Goal: Find specific page/section: Find specific page/section

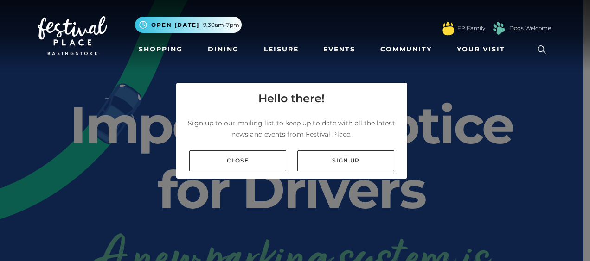
click at [487, 98] on div "Hello there! Sign up to our mailing list to keep up to date with all the latest…" at bounding box center [295, 130] width 590 height 261
click at [222, 50] on link "Dining" at bounding box center [223, 49] width 38 height 17
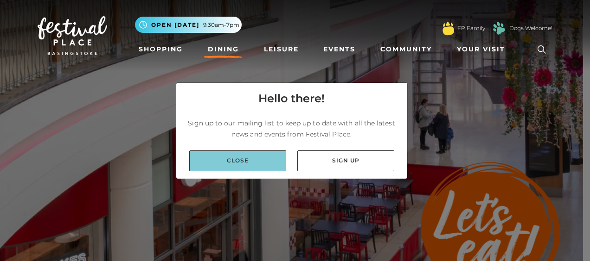
click at [251, 162] on link "Close" at bounding box center [237, 161] width 97 height 21
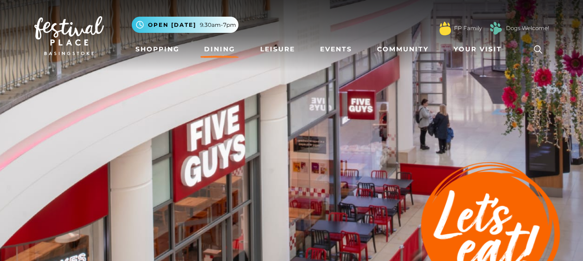
click at [251, 162] on img at bounding box center [291, 162] width 583 height 324
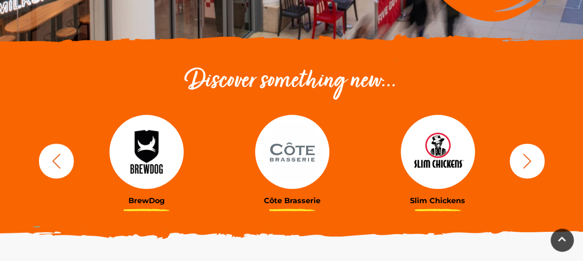
scroll to position [278, 0]
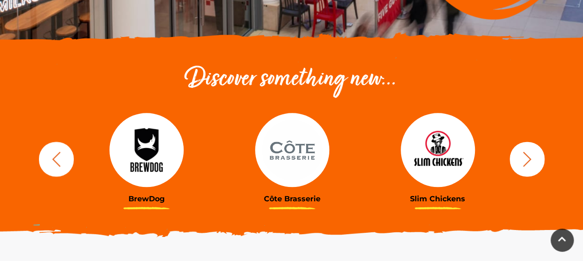
click at [525, 155] on icon "button" at bounding box center [526, 159] width 8 height 15
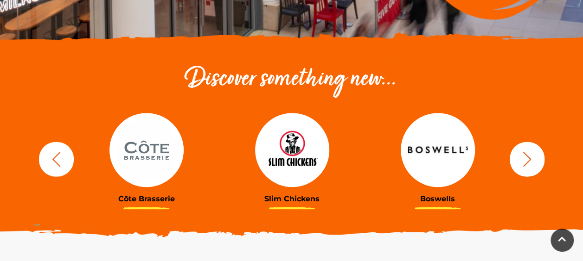
drag, startPoint x: 525, startPoint y: 155, endPoint x: 518, endPoint y: 189, distance: 34.1
click at [518, 189] on div "BrewDog Côte Brasserie Slim Chickens Boswells Wagamama Afrizi" at bounding box center [291, 159] width 528 height 114
click at [523, 159] on icon "button" at bounding box center [526, 159] width 17 height 17
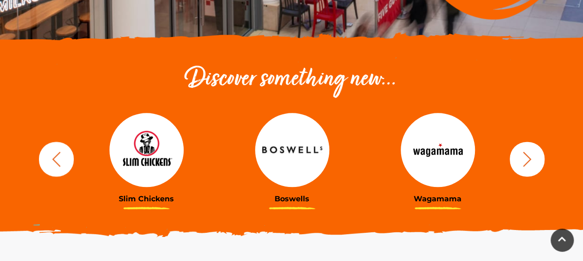
click at [523, 159] on icon "button" at bounding box center [526, 159] width 17 height 17
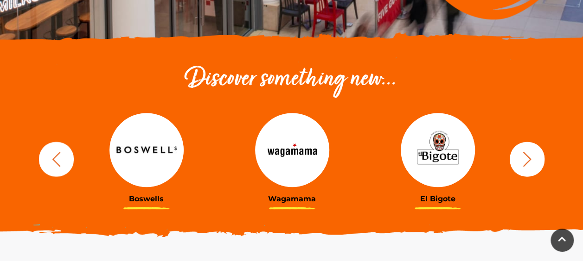
click at [523, 159] on icon "button" at bounding box center [526, 159] width 17 height 17
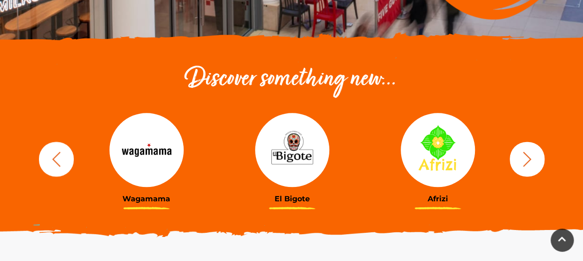
click at [523, 159] on icon "button" at bounding box center [526, 159] width 17 height 17
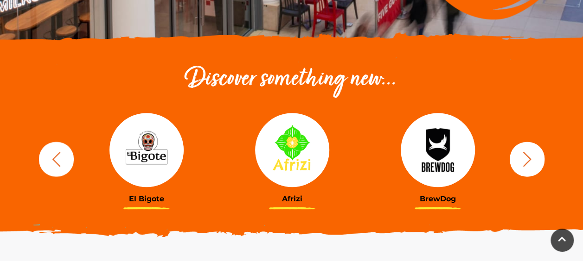
click at [523, 159] on icon "button" at bounding box center [526, 159] width 17 height 17
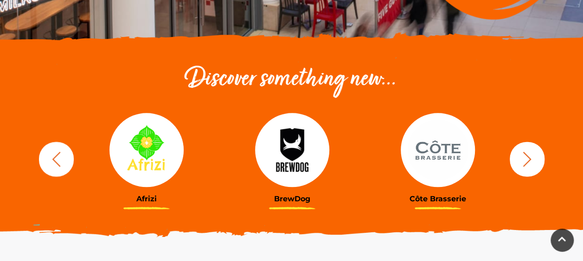
click at [523, 159] on icon "button" at bounding box center [526, 159] width 17 height 17
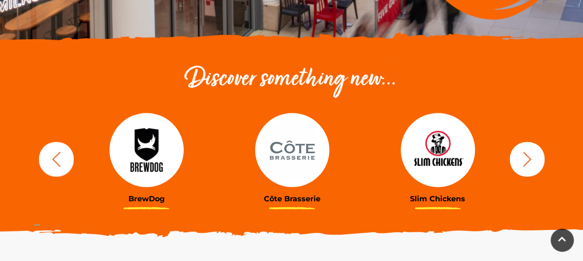
click at [523, 159] on icon "button" at bounding box center [526, 159] width 17 height 17
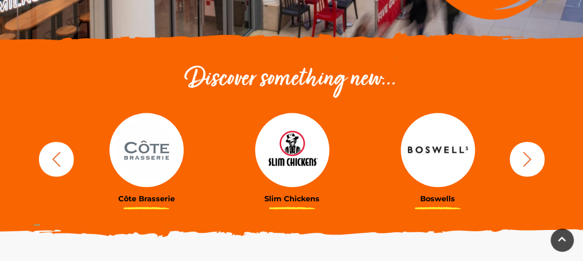
click at [523, 159] on icon "button" at bounding box center [526, 159] width 17 height 17
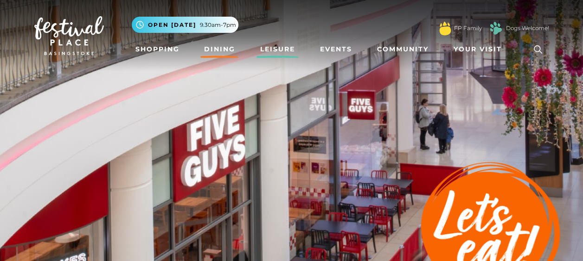
click at [279, 47] on link "Leisure" at bounding box center [277, 49] width 42 height 17
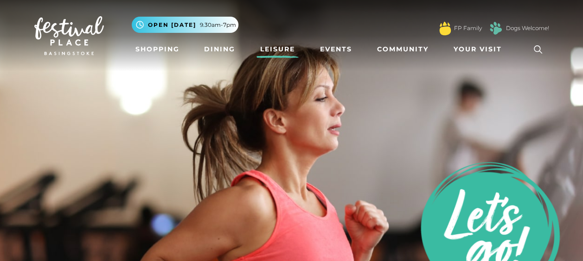
click at [540, 44] on icon at bounding box center [538, 50] width 14 height 14
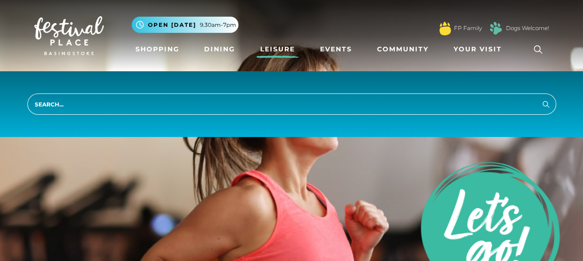
click at [83, 104] on input "search" at bounding box center [291, 104] width 528 height 21
type input "costa"
click at [546, 104] on icon "submit" at bounding box center [545, 104] width 11 height 11
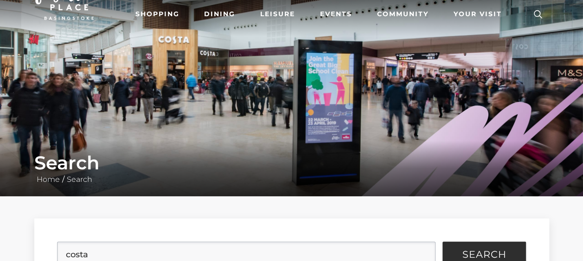
scroll to position [37, 0]
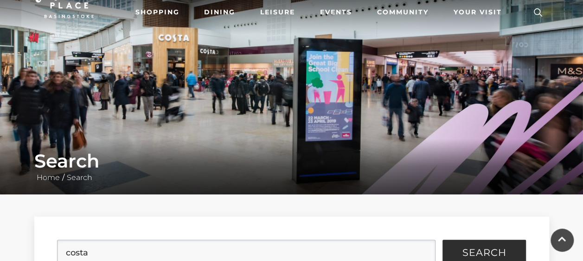
click at [167, 70] on img at bounding box center [291, 79] width 583 height 232
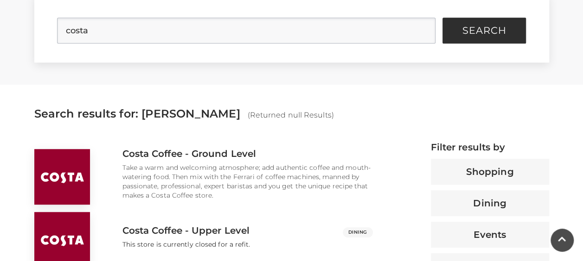
scroll to position [278, 0]
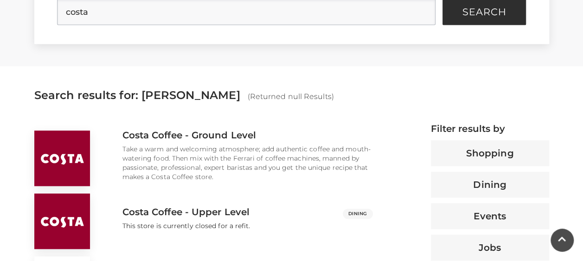
click at [248, 98] on span "(Returned null Results)" at bounding box center [291, 96] width 86 height 9
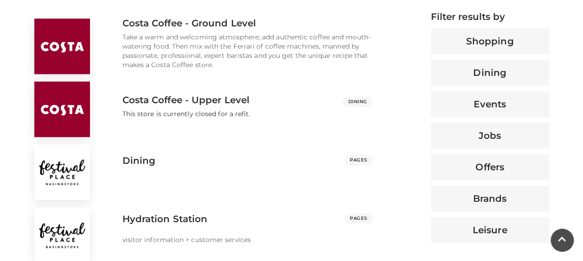
scroll to position [389, 0]
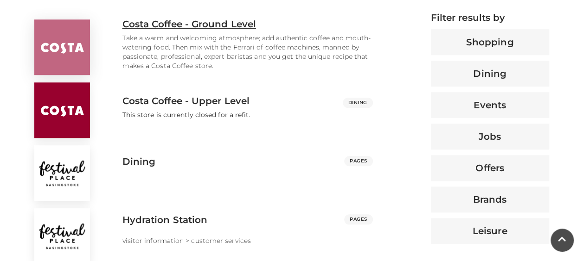
click at [216, 26] on h3 "Costa Coffee - Ground Level" at bounding box center [188, 24] width 133 height 11
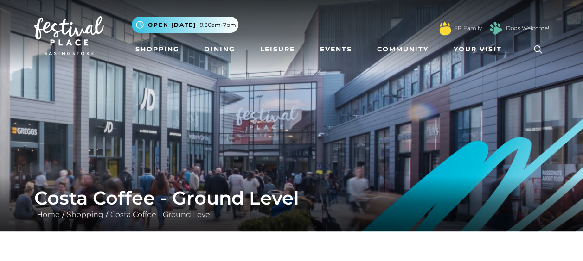
click at [538, 49] on icon at bounding box center [538, 50] width 14 height 14
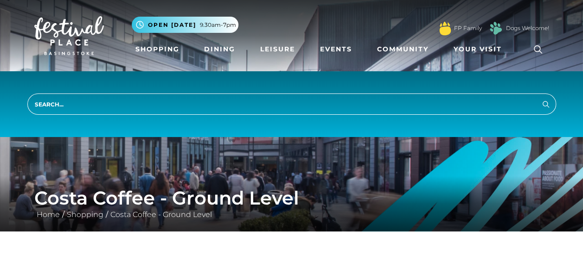
click at [70, 105] on input "search" at bounding box center [291, 104] width 528 height 21
type input "nero"
click at [540, 98] on button "Search" at bounding box center [545, 104] width 11 height 12
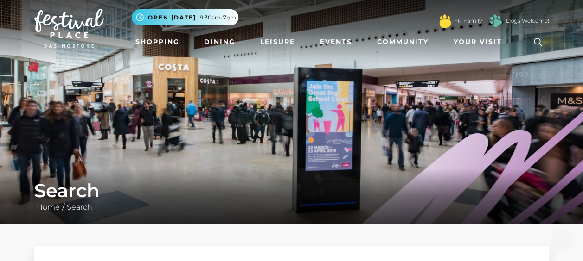
scroll to position [6, 0]
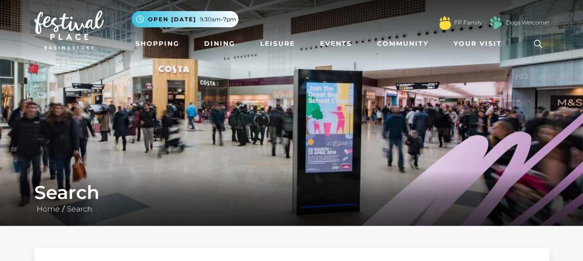
click at [180, 105] on img at bounding box center [291, 110] width 583 height 232
click at [216, 41] on link "Dining" at bounding box center [219, 43] width 38 height 17
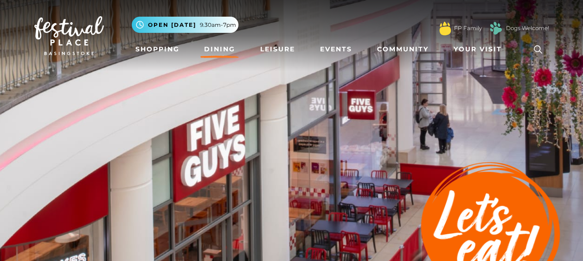
scroll to position [228, 0]
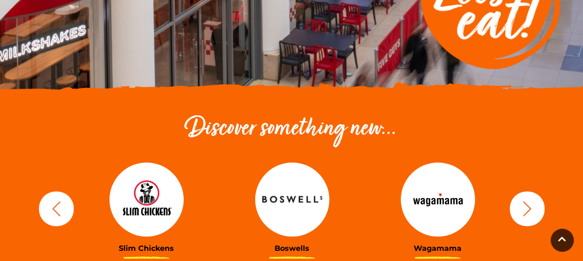
click at [276, 197] on img at bounding box center [292, 200] width 74 height 74
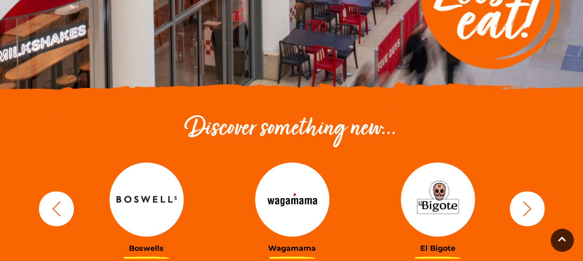
click at [525, 208] on icon "button" at bounding box center [526, 208] width 17 height 17
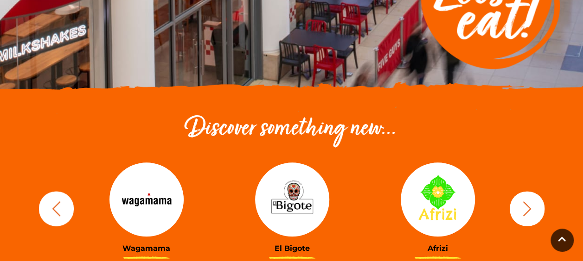
click at [525, 208] on icon "button" at bounding box center [526, 208] width 17 height 17
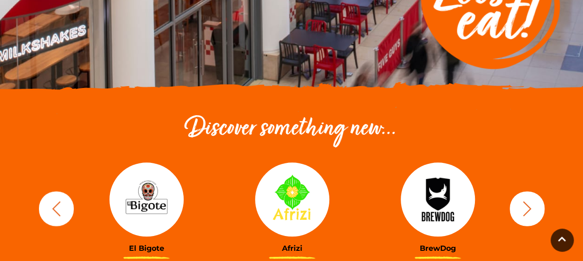
click at [525, 208] on icon "button" at bounding box center [526, 208] width 17 height 17
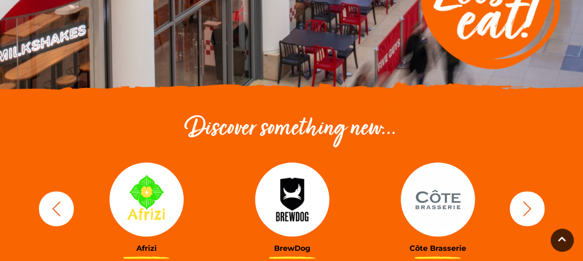
click at [525, 208] on icon "button" at bounding box center [526, 208] width 17 height 17
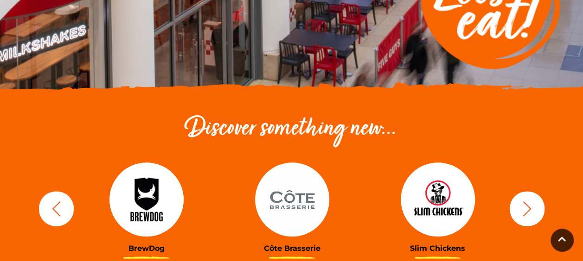
click at [525, 208] on icon "button" at bounding box center [526, 208] width 17 height 17
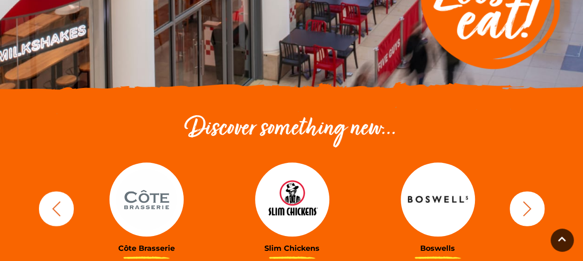
click at [525, 208] on icon "button" at bounding box center [526, 208] width 17 height 17
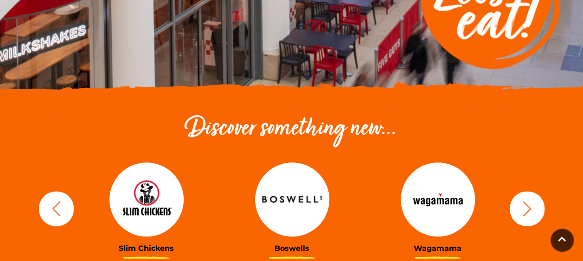
click at [525, 208] on icon "button" at bounding box center [526, 208] width 17 height 17
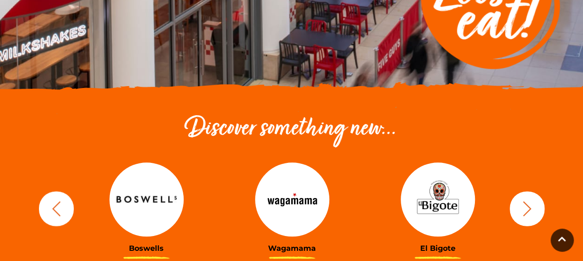
click at [525, 208] on icon "button" at bounding box center [526, 208] width 17 height 17
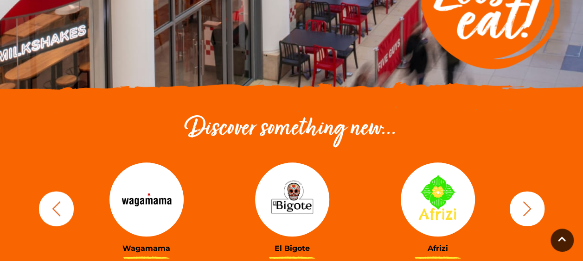
click at [525, 208] on icon "button" at bounding box center [526, 208] width 17 height 17
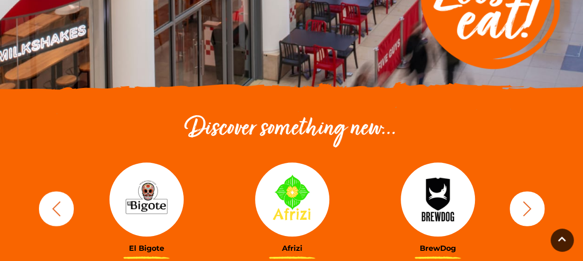
click at [525, 208] on icon "button" at bounding box center [526, 208] width 17 height 17
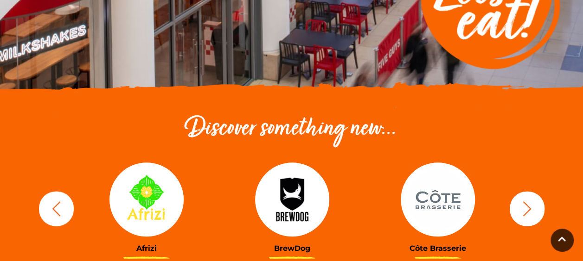
click at [525, 208] on icon "button" at bounding box center [526, 208] width 17 height 17
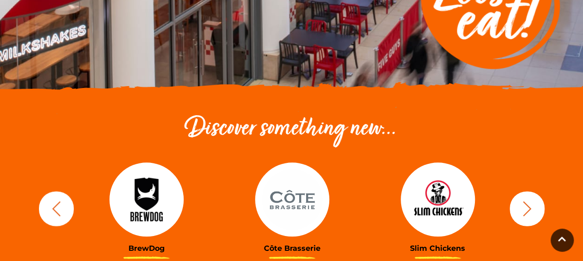
click at [525, 208] on icon "button" at bounding box center [526, 208] width 17 height 17
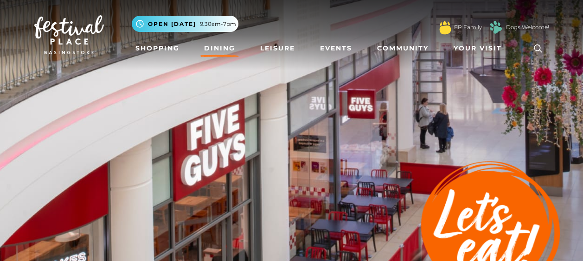
scroll to position [0, 0]
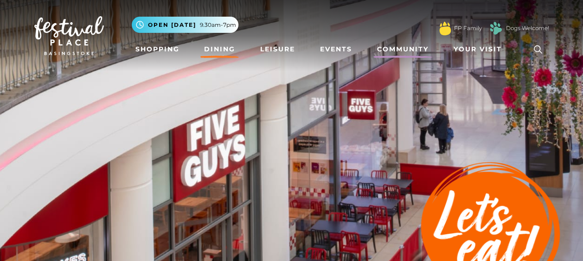
click at [404, 47] on link "Community" at bounding box center [402, 49] width 59 height 17
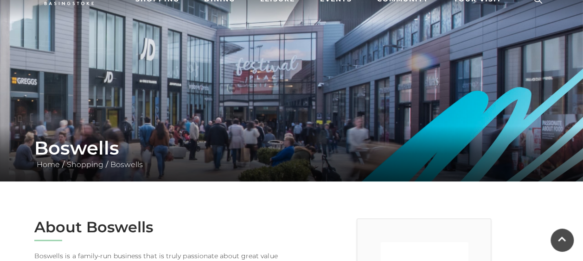
scroll to position [48, 0]
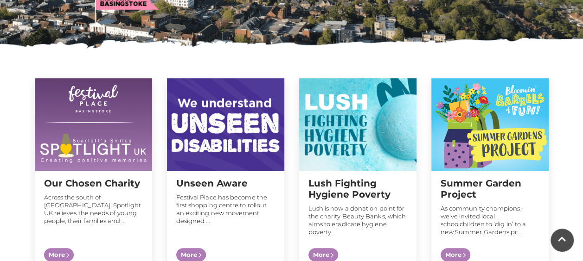
scroll to position [278, 0]
